Goal: Information Seeking & Learning: Find specific fact

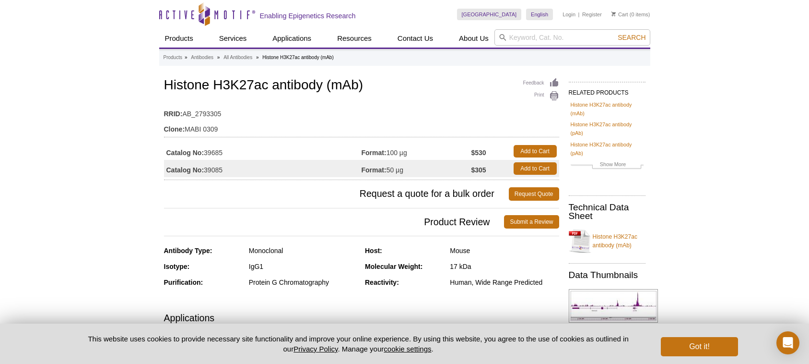
click at [478, 168] on strong "$305" at bounding box center [478, 169] width 15 height 9
click at [490, 170] on td "$305" at bounding box center [489, 168] width 37 height 17
drag, startPoint x: 487, startPoint y: 168, endPoint x: 470, endPoint y: 169, distance: 17.3
click at [470, 169] on tr "Catalog No: 39085 Format: 50 µg $305 Add to Cart" at bounding box center [361, 168] width 395 height 17
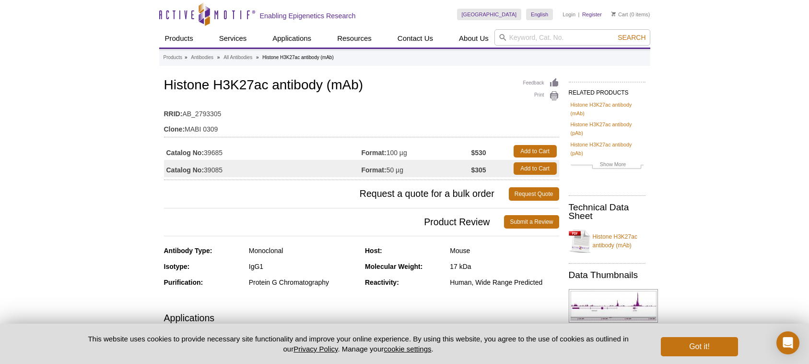
copy tr "50 µg $305"
drag, startPoint x: 227, startPoint y: 114, endPoint x: 183, endPoint y: 112, distance: 44.6
click at [183, 112] on td "RRID: AB_2793305" at bounding box center [361, 111] width 395 height 15
copy td "AB_2793305"
drag, startPoint x: 230, startPoint y: 168, endPoint x: 205, endPoint y: 167, distance: 25.0
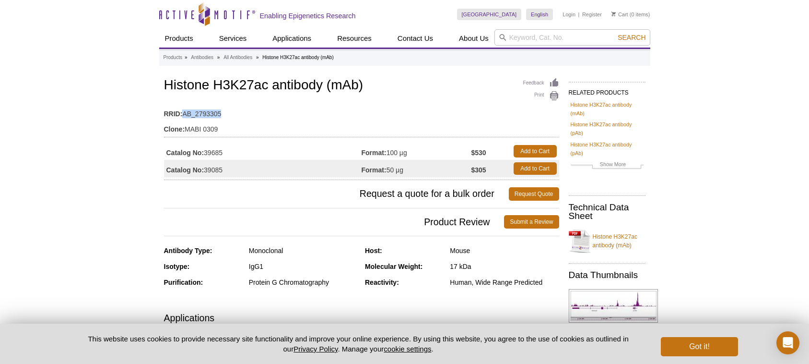
click at [205, 167] on td "Catalog No: 39085" at bounding box center [263, 168] width 198 height 17
copy td "39085"
